Goal: Transaction & Acquisition: Purchase product/service

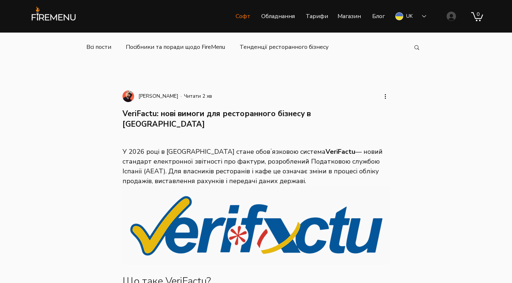
click at [244, 14] on p "Софт" at bounding box center [243, 16] width 22 height 18
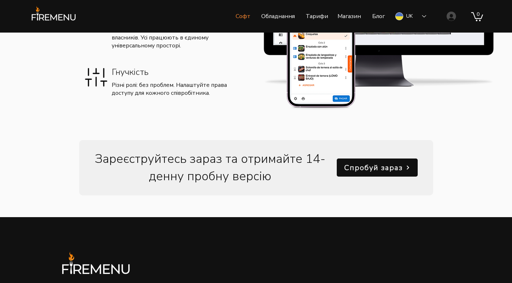
scroll to position [954, 0]
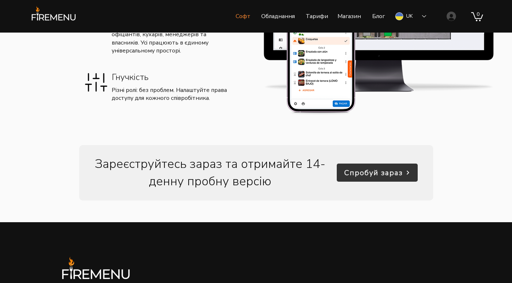
click at [356, 171] on span "Спробуй зараз" at bounding box center [373, 173] width 59 height 10
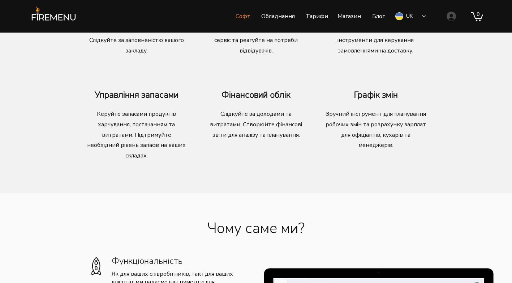
scroll to position [557, 0]
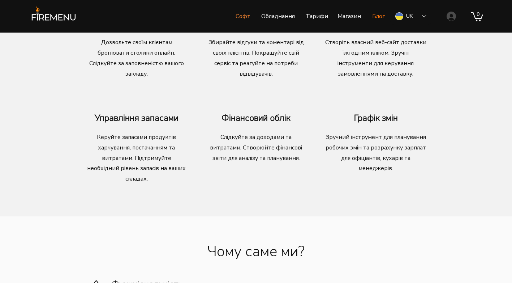
click at [377, 16] on p "Блог" at bounding box center [379, 16] width 20 height 18
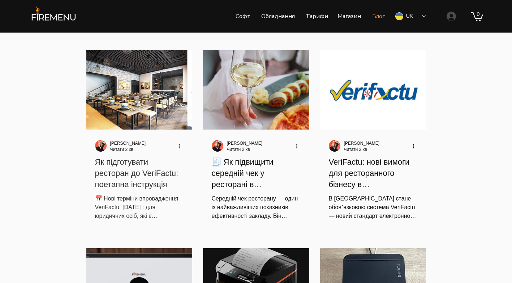
scroll to position [36, 0]
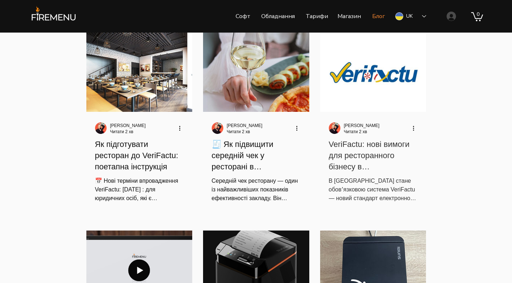
click at [352, 161] on h2 "VeriFactu: нові вимоги для ресторанного бізнесу в [GEOGRAPHIC_DATA]" at bounding box center [373, 155] width 89 height 33
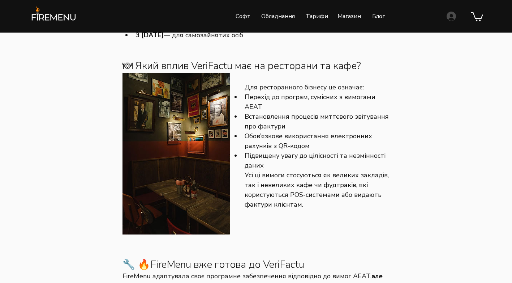
scroll to position [434, 0]
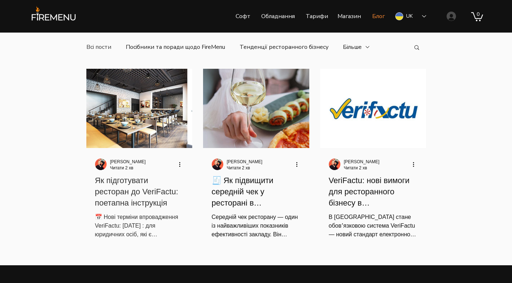
click at [129, 193] on h2 "Як підготувати ресторан до VeriFactu: поетапна інструкція" at bounding box center [139, 191] width 89 height 33
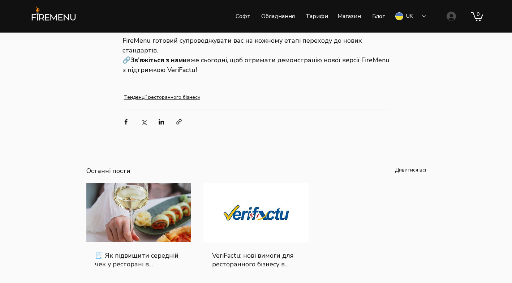
scroll to position [939, 0]
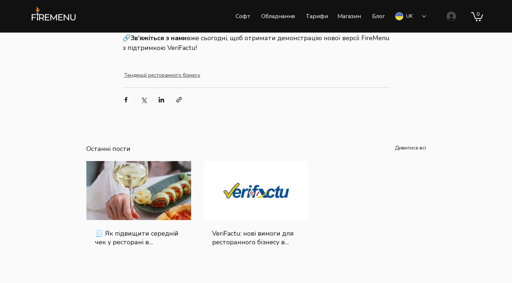
click at [187, 76] on link "Тенденції ресторанного бізнесу" at bounding box center [162, 75] width 76 height 8
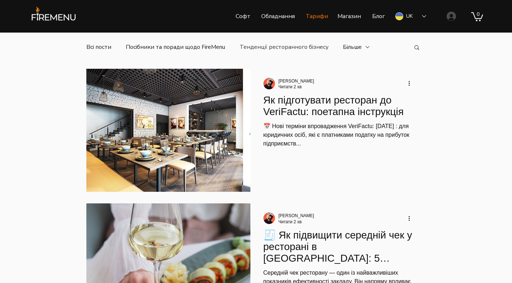
click at [320, 17] on p "Тарифи" at bounding box center [317, 16] width 30 height 18
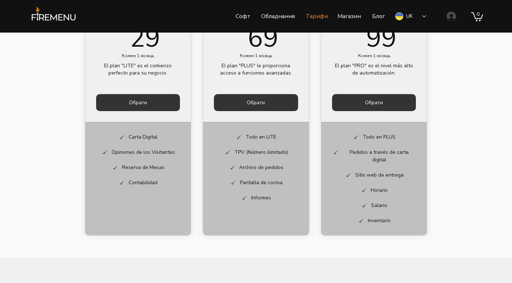
scroll to position [361, 0]
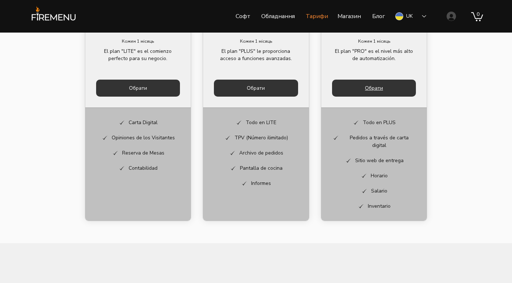
click at [357, 89] on button "Обрати" at bounding box center [374, 87] width 84 height 17
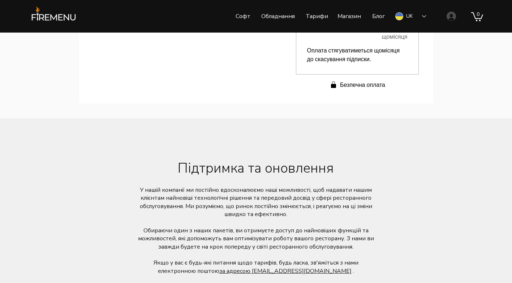
scroll to position [354, 0]
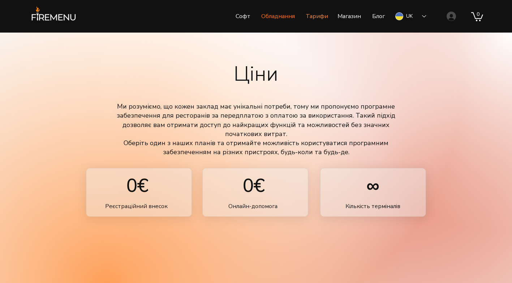
click at [275, 16] on p "Обладнання" at bounding box center [278, 16] width 41 height 18
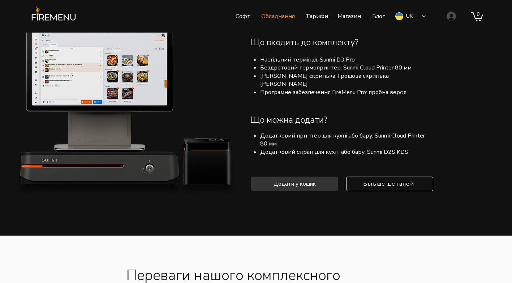
scroll to position [746, 0]
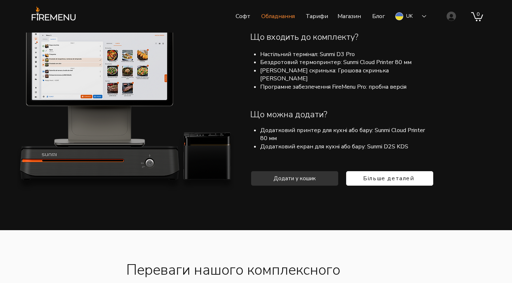
click at [387, 174] on span "Більше деталей" at bounding box center [388, 178] width 51 height 8
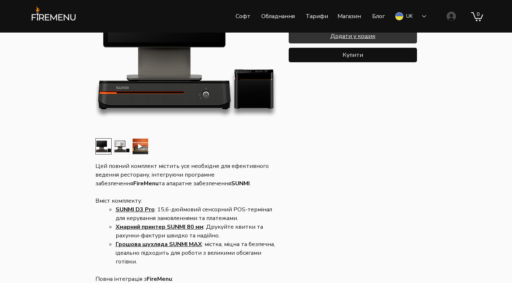
scroll to position [145, 0]
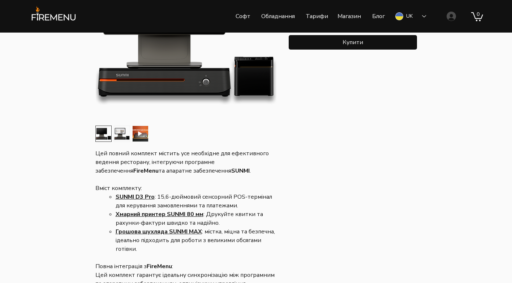
click at [190, 214] on link "Хмарний принтер SUNMI 80 мм" at bounding box center [160, 214] width 88 height 8
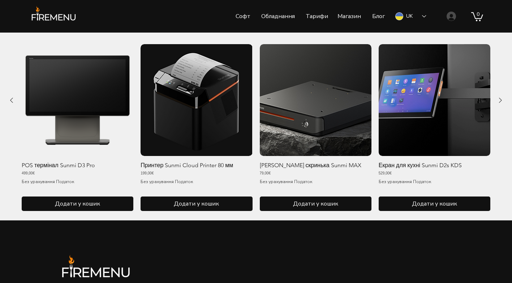
scroll to position [614, 0]
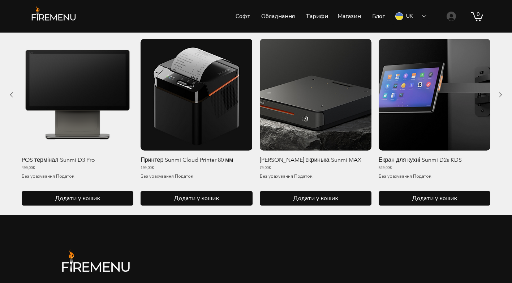
click at [175, 160] on p "Принтер Sunmi Cloud Printer 80 мм" at bounding box center [187, 159] width 92 height 7
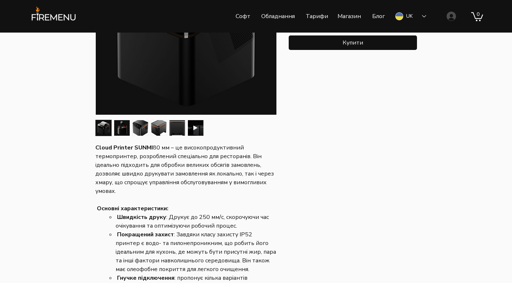
scroll to position [145, 0]
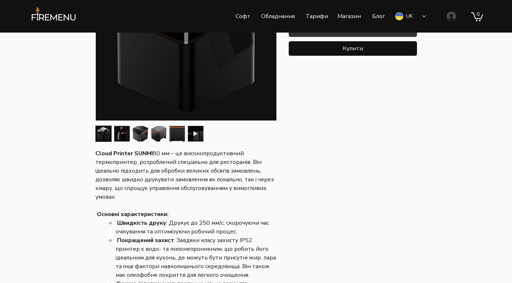
click at [191, 134] on img "6 / 6" at bounding box center [196, 134] width 16 height 16
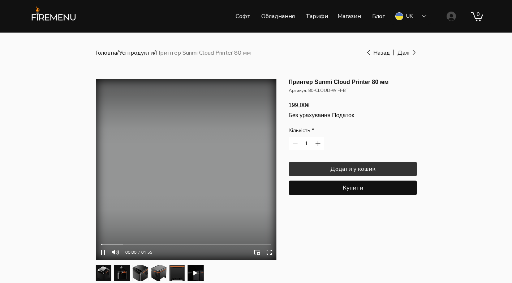
scroll to position [0, 0]
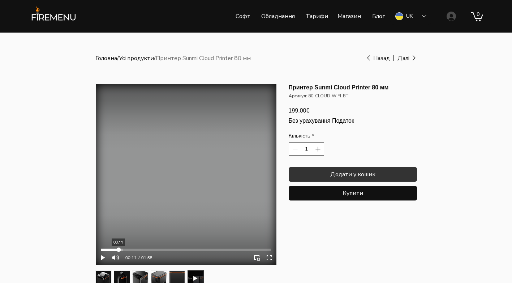
click at [118, 249] on div "main content" at bounding box center [186, 249] width 170 height 2
click at [129, 248] on div "main content" at bounding box center [186, 249] width 170 height 2
click at [139, 247] on div "main content" at bounding box center [186, 249] width 170 height 6
click at [152, 246] on div "main content" at bounding box center [186, 249] width 170 height 6
click at [168, 246] on video "main content" at bounding box center [186, 174] width 181 height 181
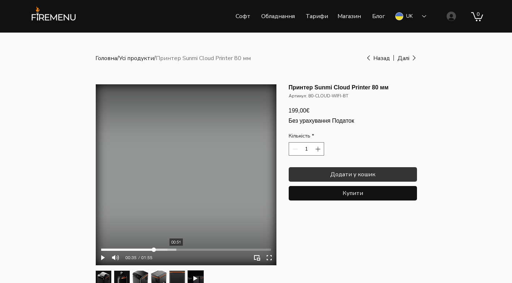
click at [176, 248] on div "main content" at bounding box center [186, 249] width 170 height 2
click at [206, 249] on div "main content" at bounding box center [186, 249] width 170 height 2
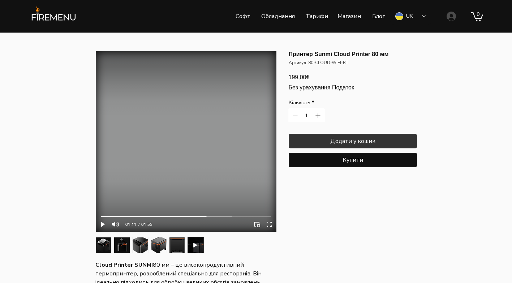
scroll to position [36, 0]
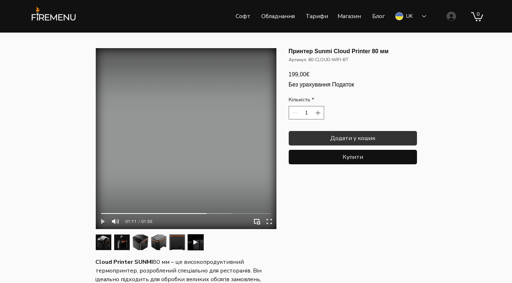
click at [102, 221] on icon "Play" at bounding box center [103, 221] width 4 height 5
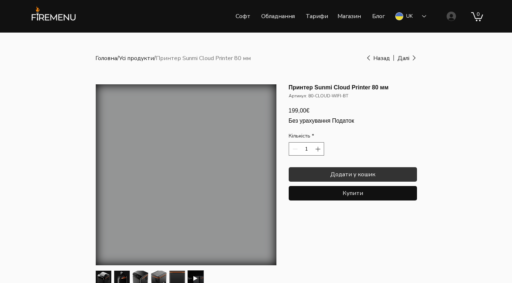
click at [137, 57] on link "Усі продукти" at bounding box center [136, 58] width 35 height 8
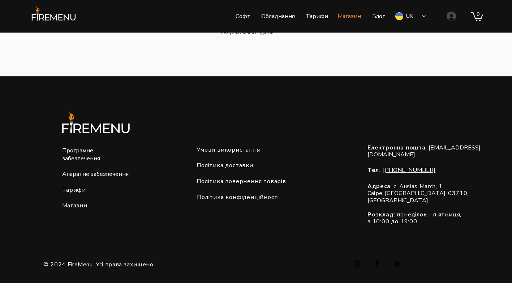
scroll to position [624, 0]
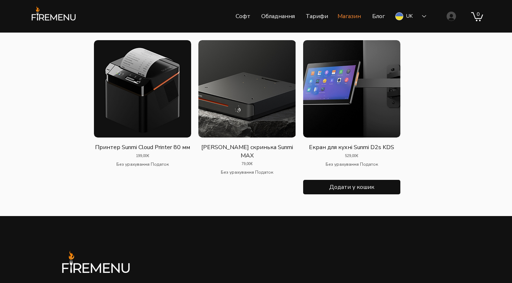
click at [335, 151] on p "Екран для кухні Sunmi D2s KDS" at bounding box center [351, 147] width 85 height 8
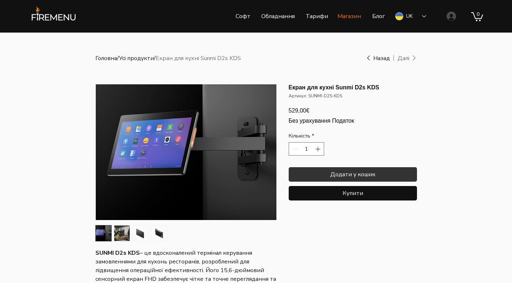
click at [351, 19] on p "Магазин" at bounding box center [349, 16] width 31 height 18
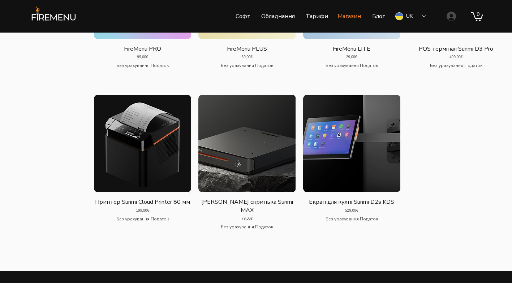
scroll to position [552, 0]
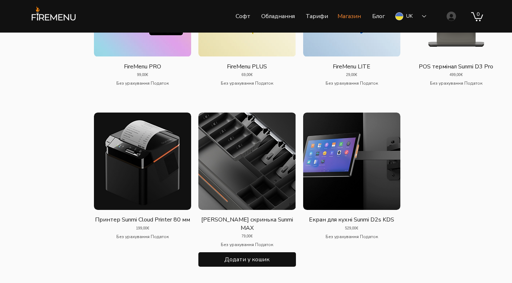
click at [257, 210] on img "Галерея Грошова скринька Sunmi MAX" at bounding box center [246, 160] width 97 height 97
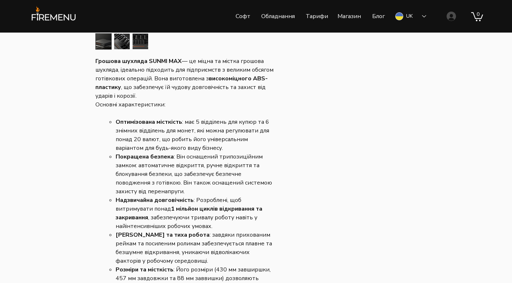
scroll to position [181, 0]
